Goal: Task Accomplishment & Management: Manage account settings

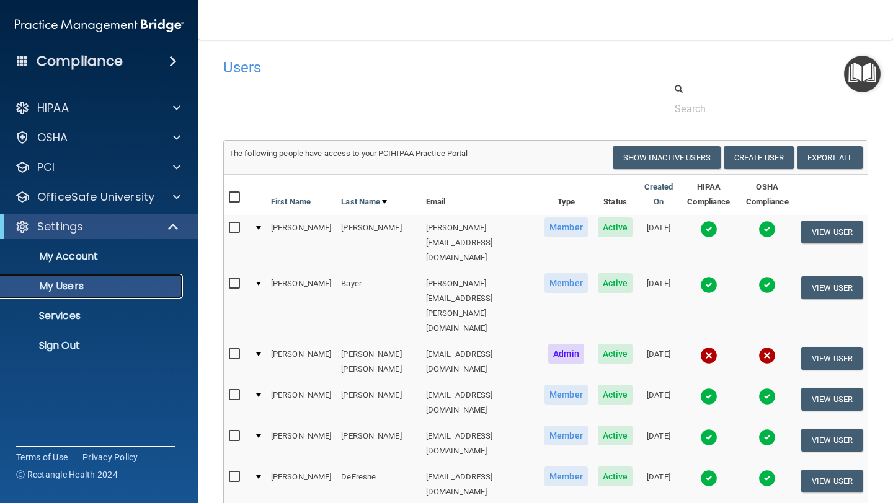
click at [64, 288] on p "My Users" at bounding box center [92, 286] width 169 height 12
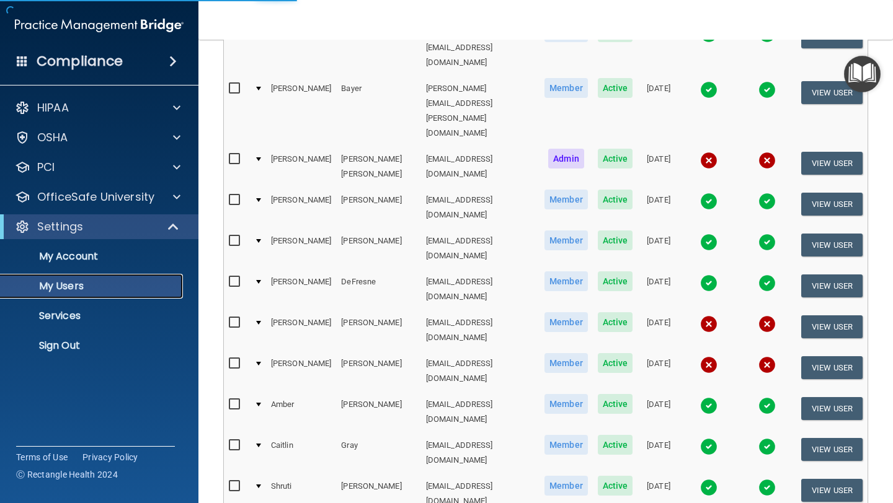
select select "20"
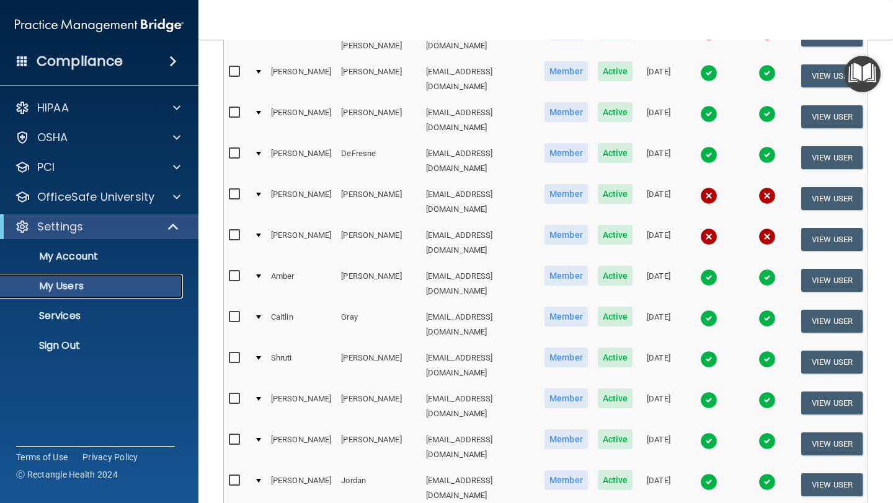
scroll to position [536, 0]
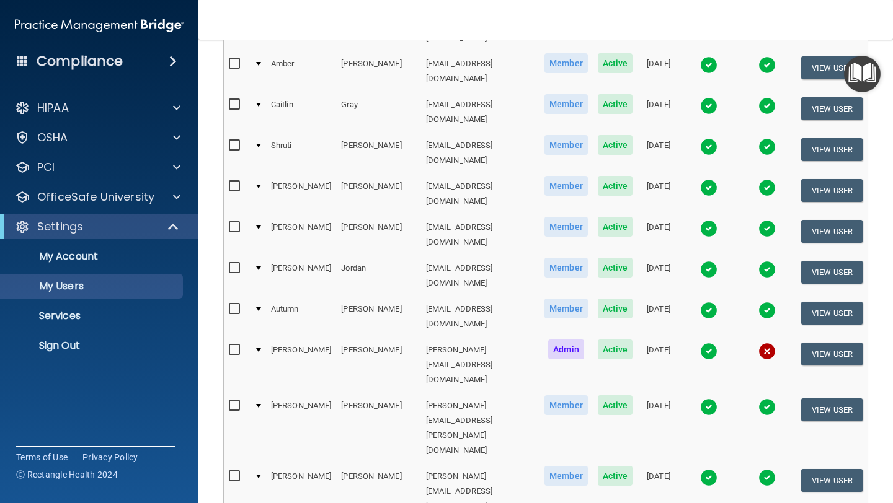
select select "20"
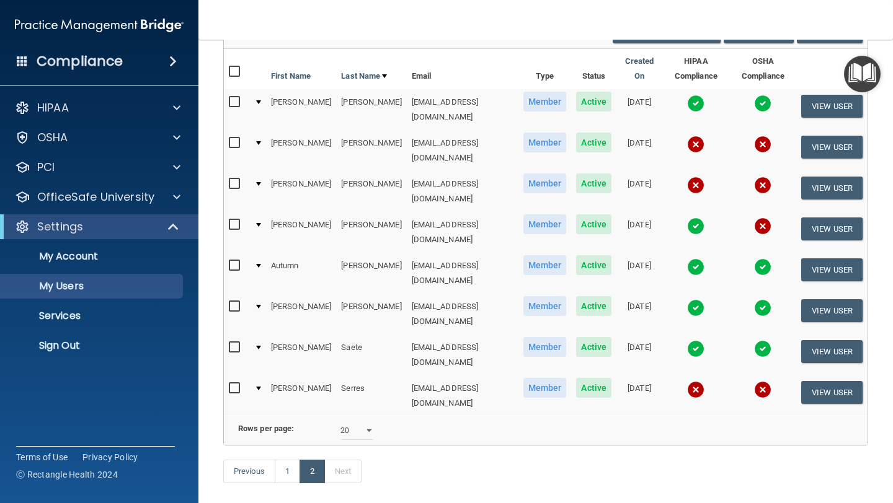
scroll to position [127, 0]
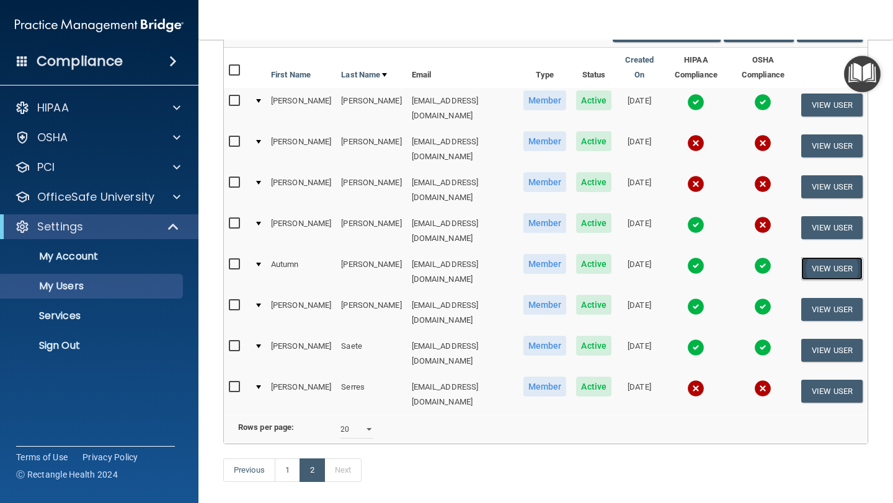
click at [830, 257] on button "View User" at bounding box center [831, 268] width 61 height 23
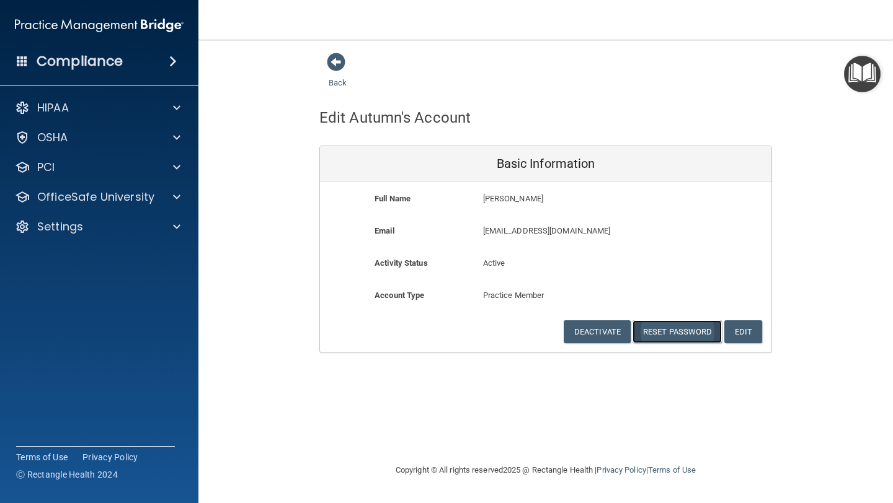
click at [678, 335] on button "Reset Password" at bounding box center [676, 332] width 89 height 23
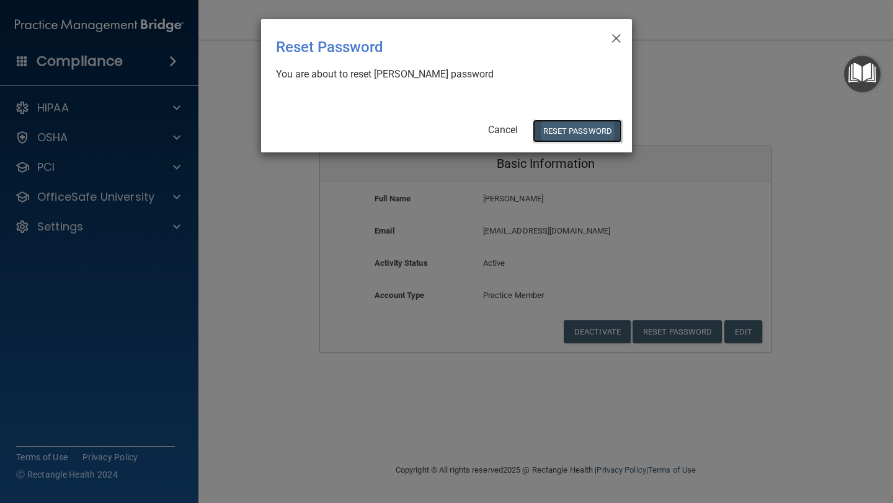
click at [567, 137] on button "Reset Password" at bounding box center [577, 131] width 89 height 23
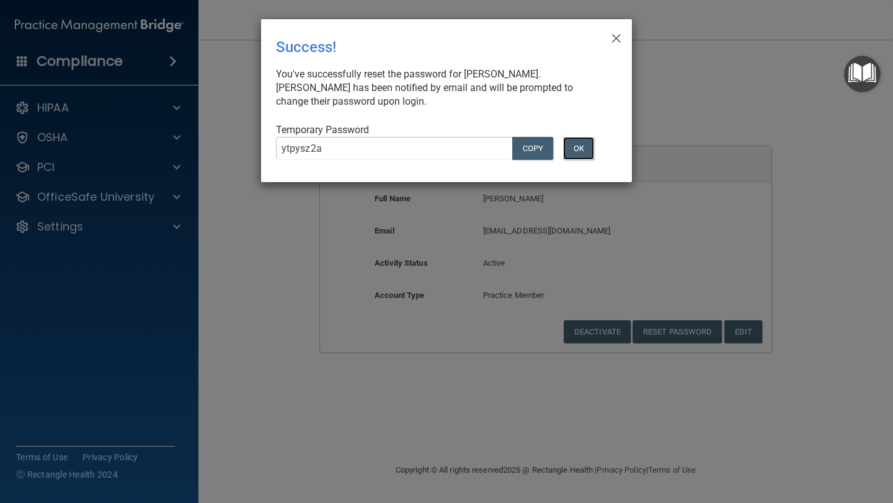
click at [577, 150] on button "OK" at bounding box center [578, 148] width 31 height 23
